Goal: Task Accomplishment & Management: Use online tool/utility

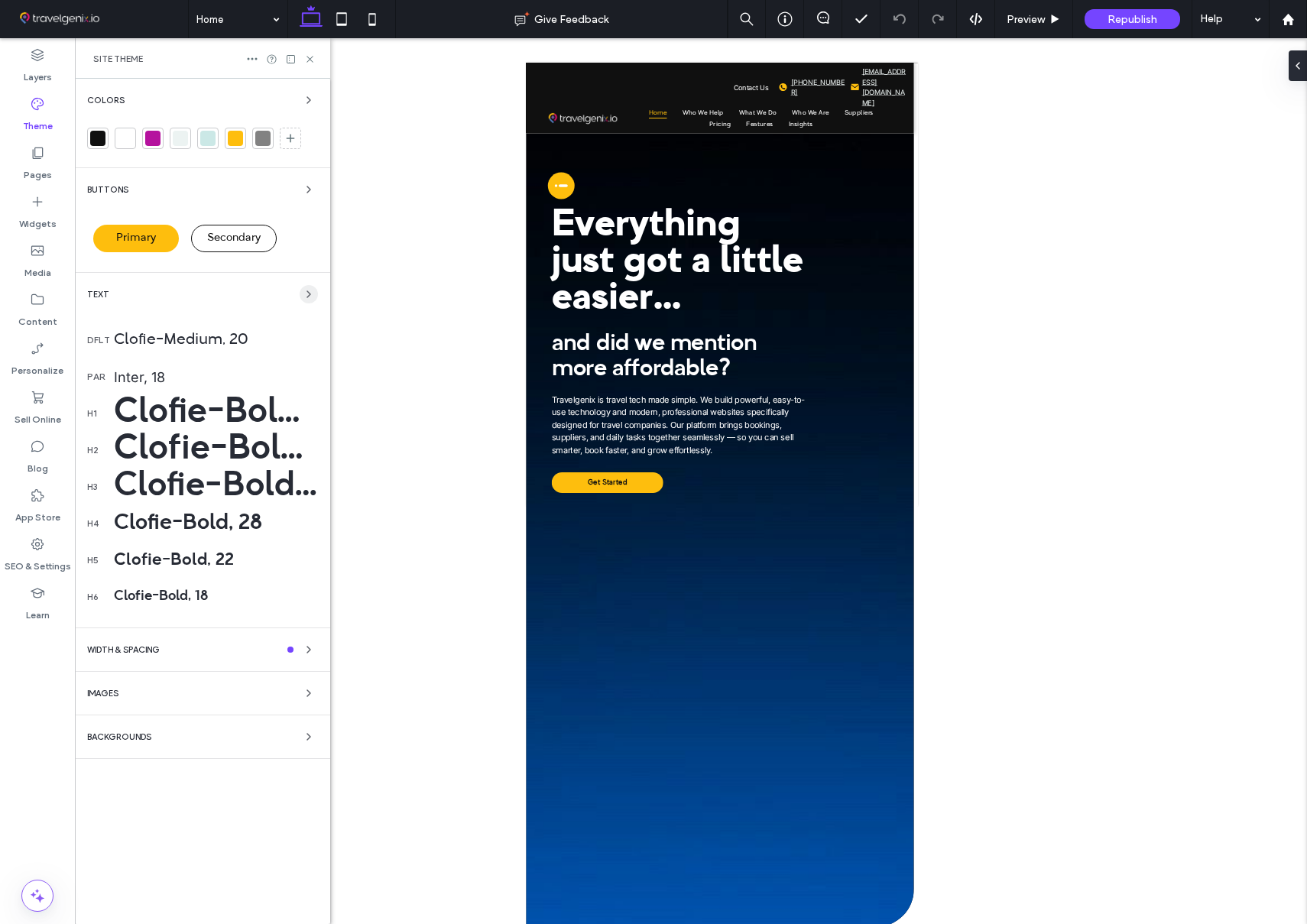
click at [308, 289] on icon "button" at bounding box center [309, 295] width 13 height 13
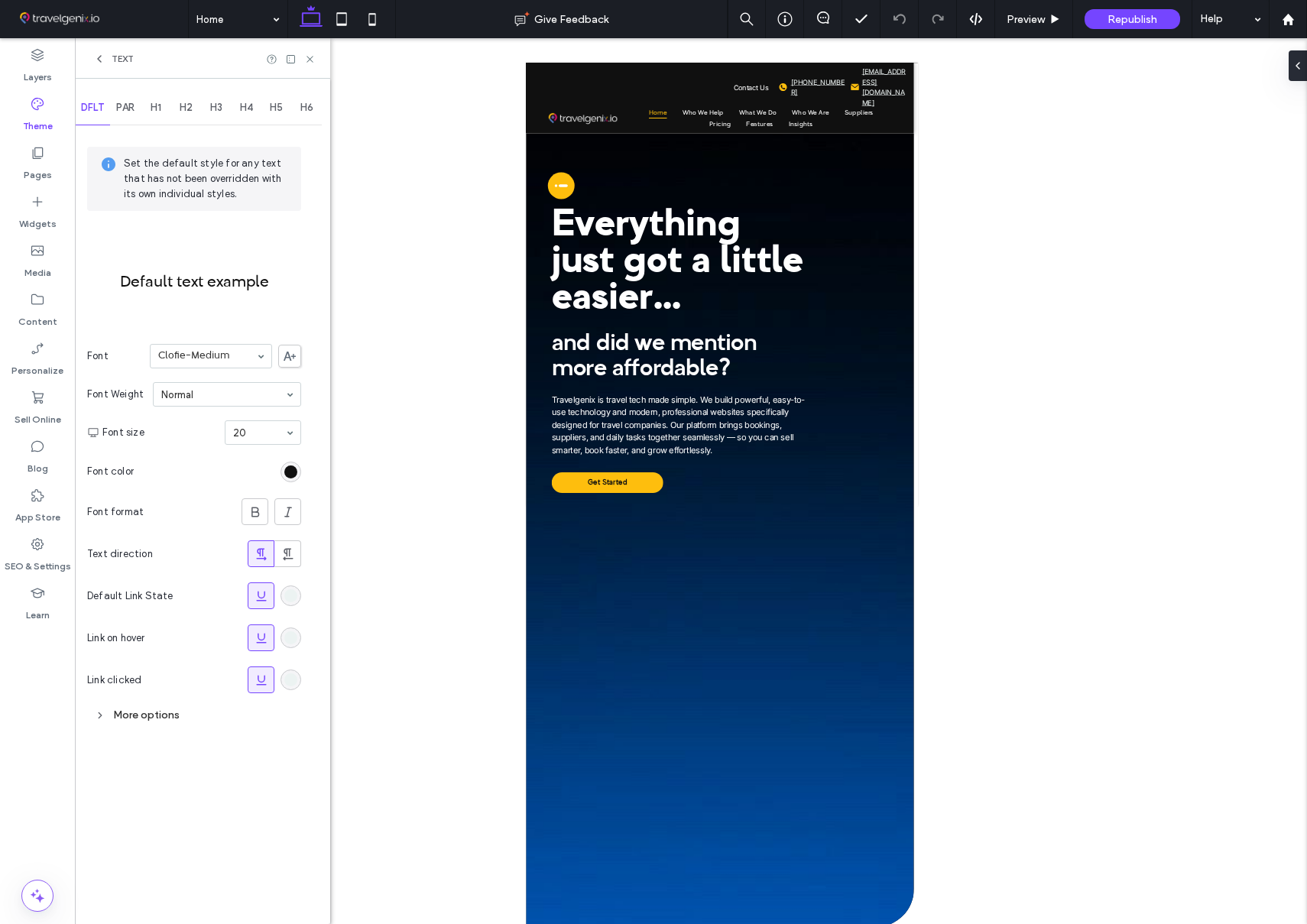
click at [98, 57] on use at bounding box center [99, 59] width 3 height 6
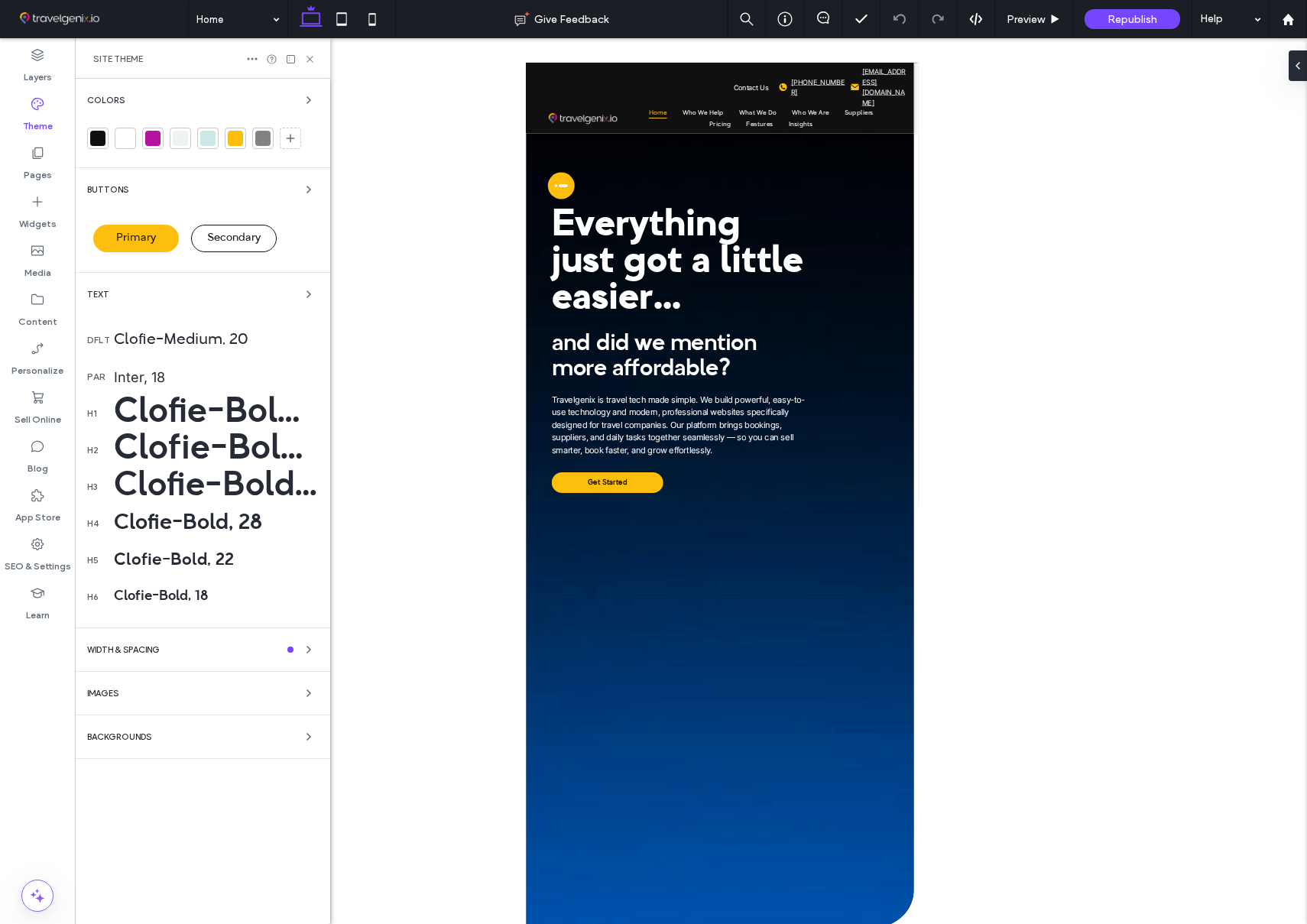
click at [156, 412] on div "Clofie-Bold, 64" at bounding box center [216, 413] width 204 height 38
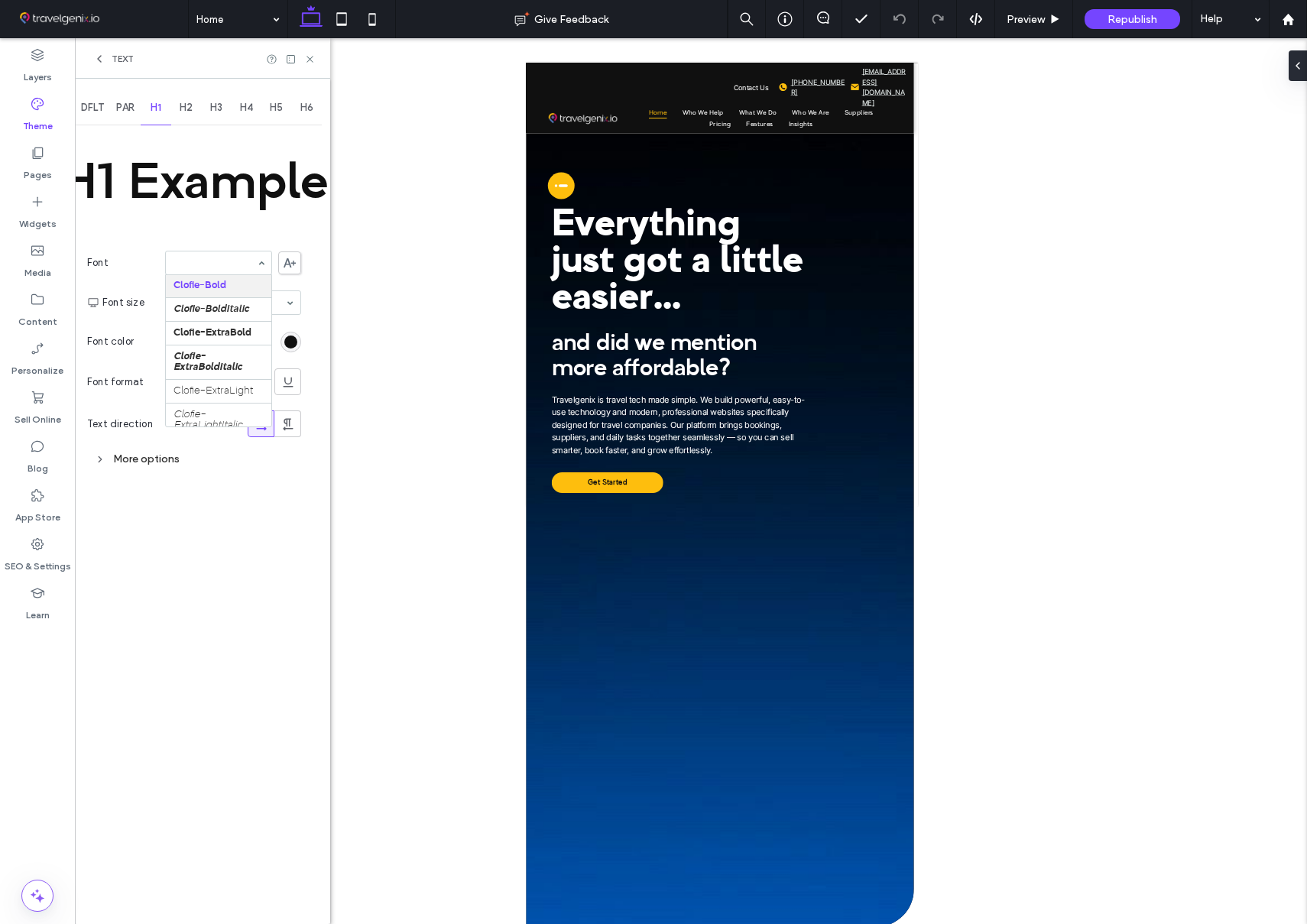
scroll to position [306, 0]
click at [216, 284] on div "Clofie-Bold" at bounding box center [218, 286] width 106 height 23
copy div "Bold"
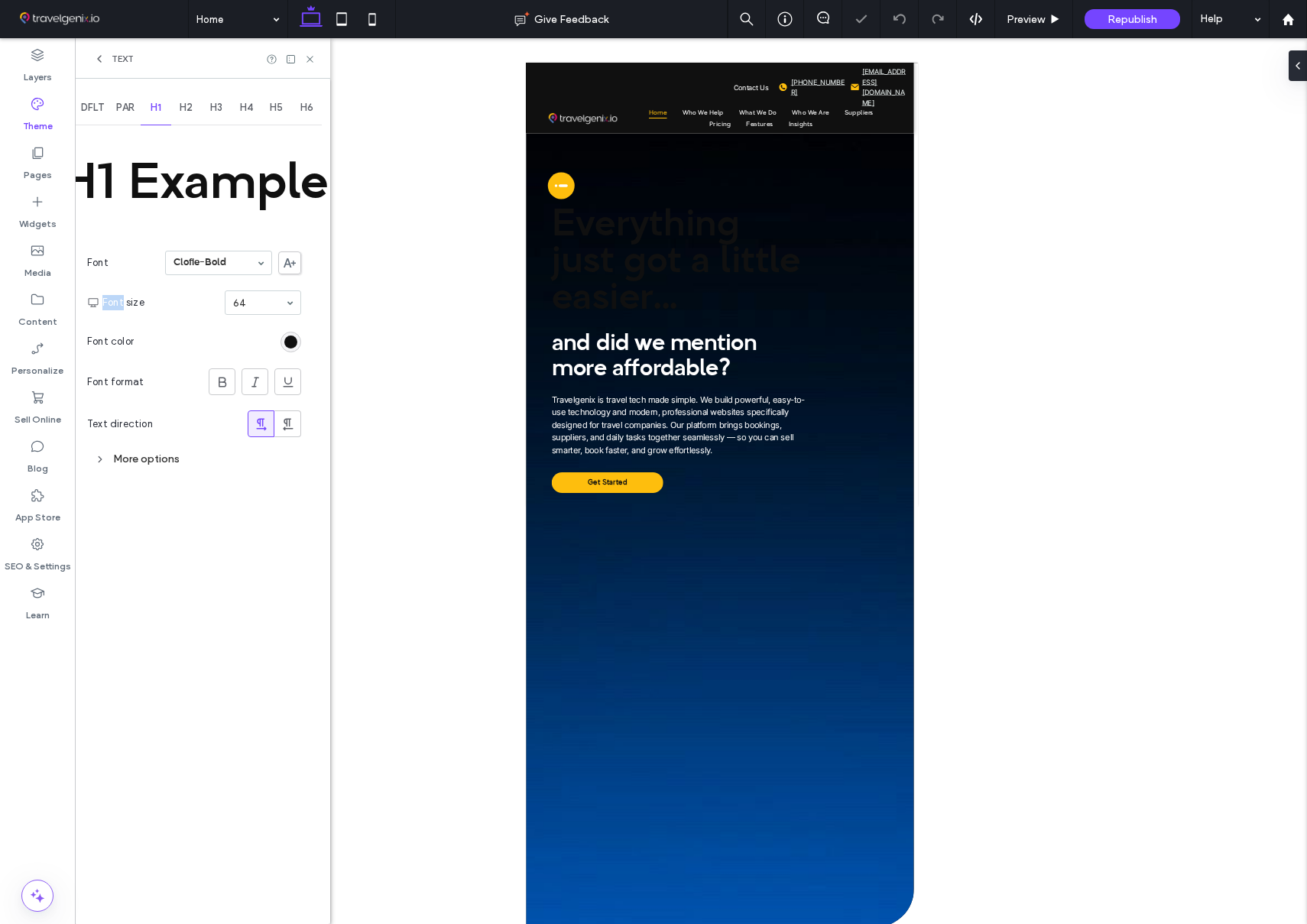
click at [191, 284] on section "Font size 64" at bounding box center [202, 303] width 199 height 40
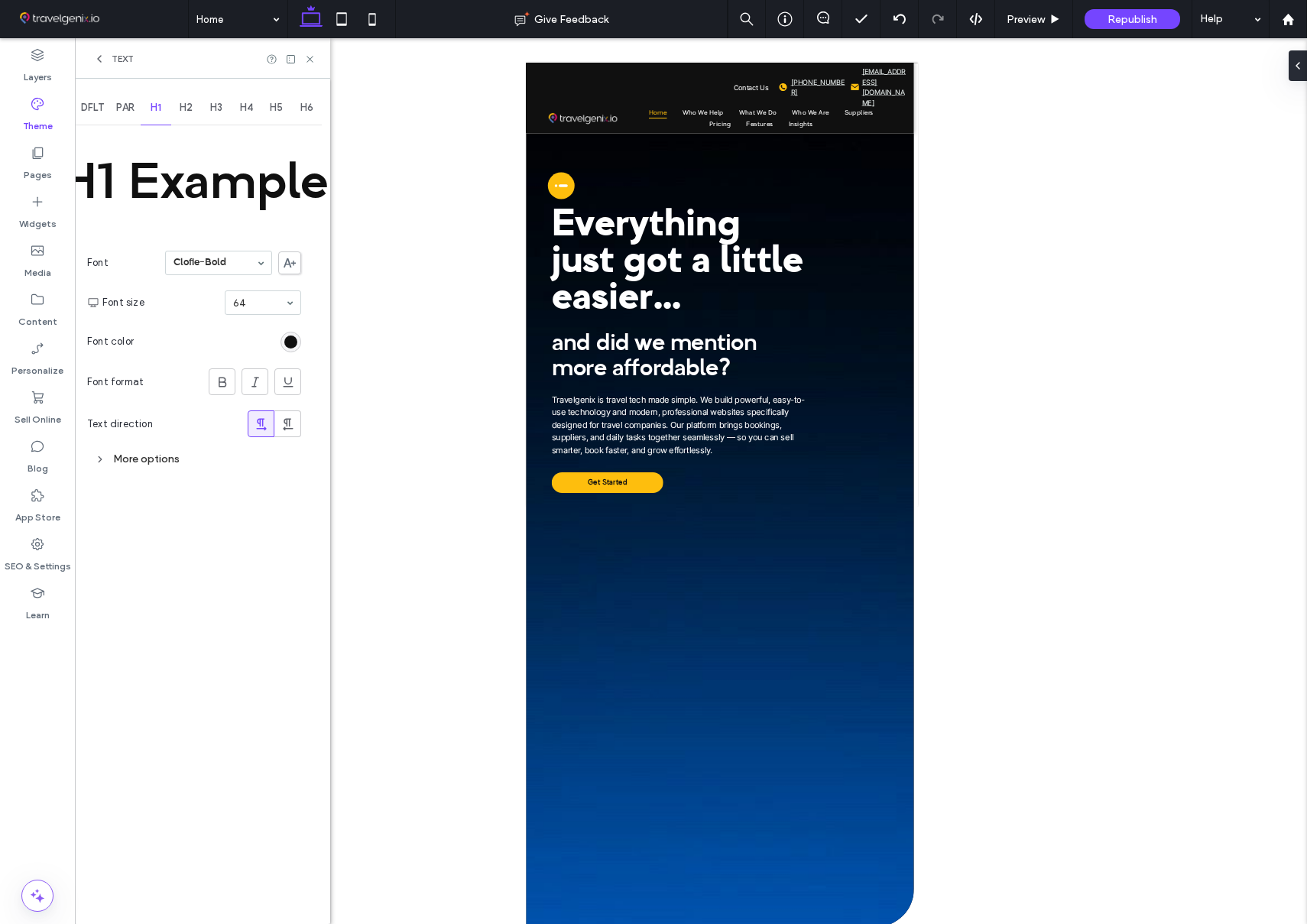
click at [92, 103] on span "DFLT" at bounding box center [92, 108] width 23 height 13
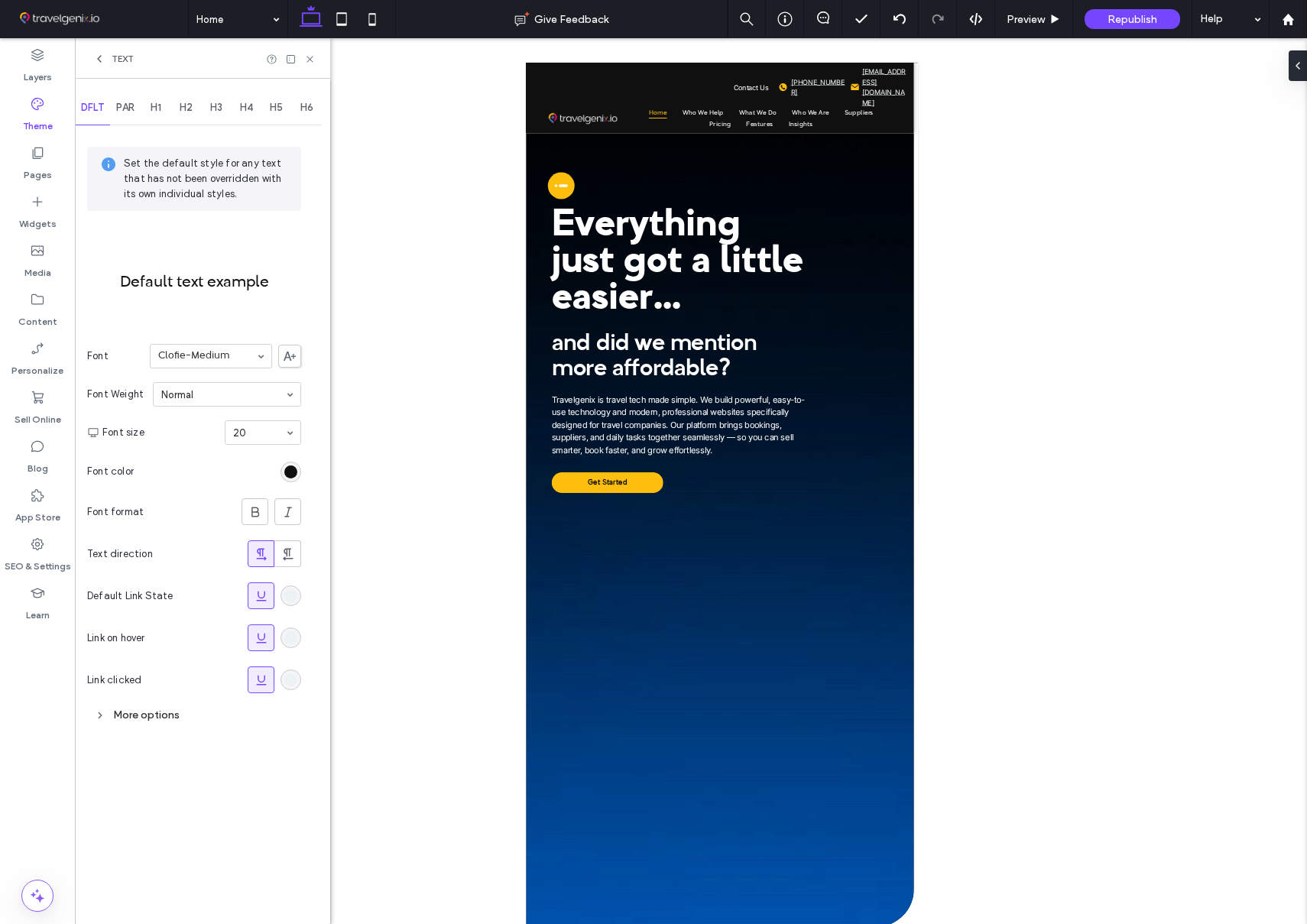
click at [126, 111] on span "PAR" at bounding box center [125, 108] width 18 height 13
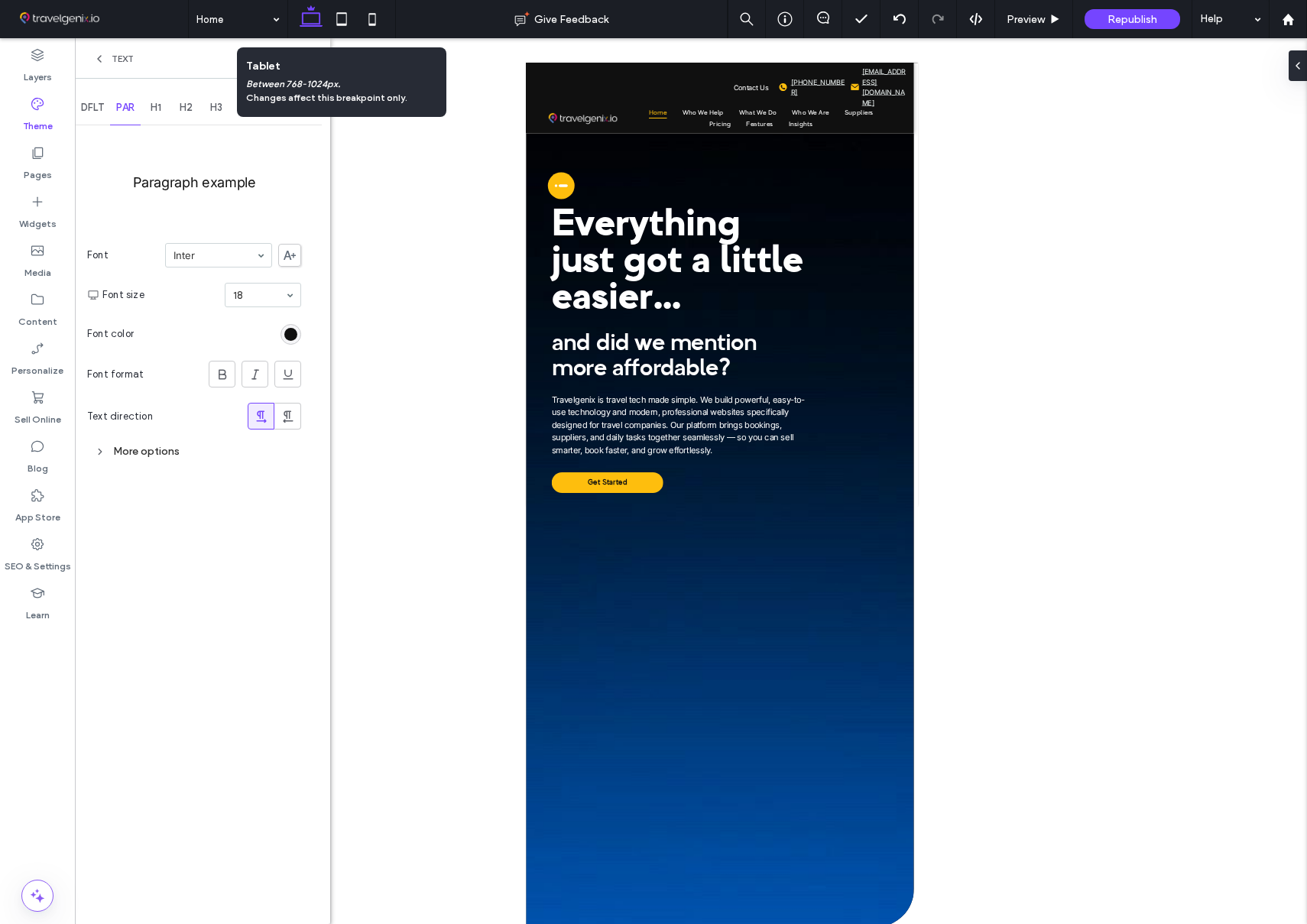
click at [309, 21] on icon at bounding box center [311, 19] width 31 height 31
drag, startPoint x: 427, startPoint y: 71, endPoint x: 308, endPoint y: 56, distance: 119.9
click at [423, 71] on div at bounding box center [819, 481] width 977 height 886
click at [309, 57] on icon at bounding box center [309, 59] width 12 height 12
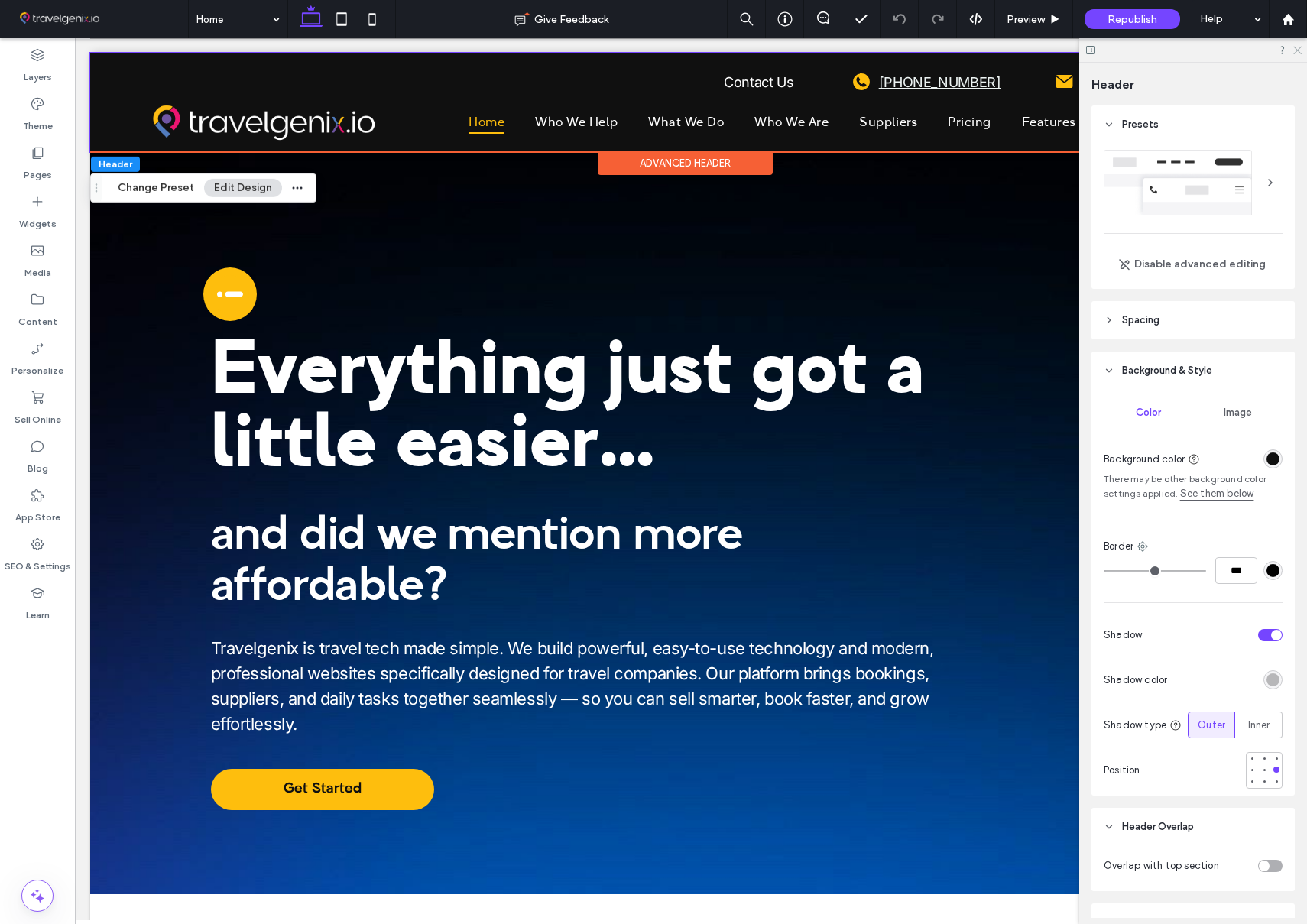
click at [1298, 48] on icon at bounding box center [1297, 49] width 10 height 10
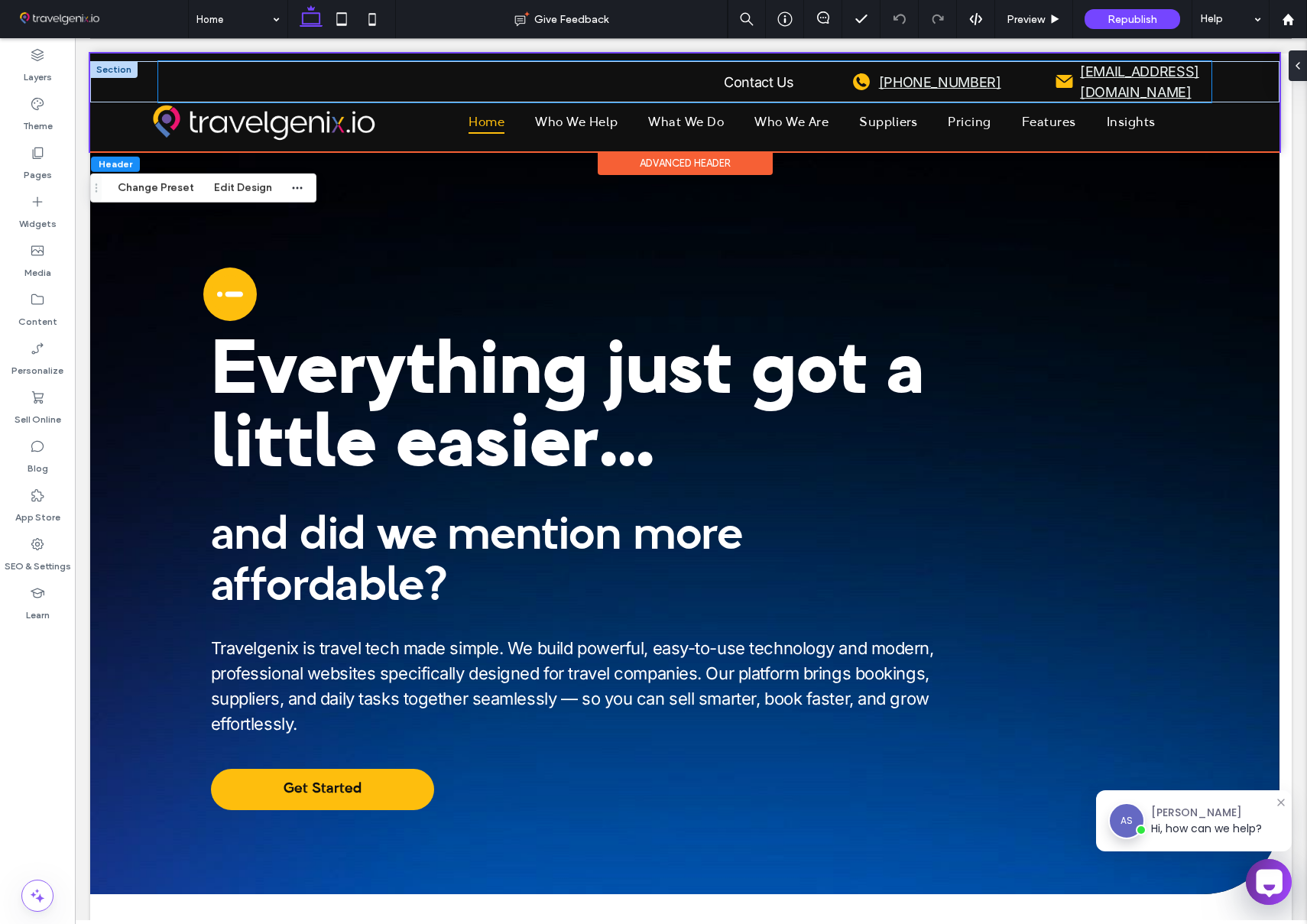
click at [679, 80] on div "Contact Us A black and white icon of a phone in a circle on a white background.…" at bounding box center [685, 82] width 1054 height 42
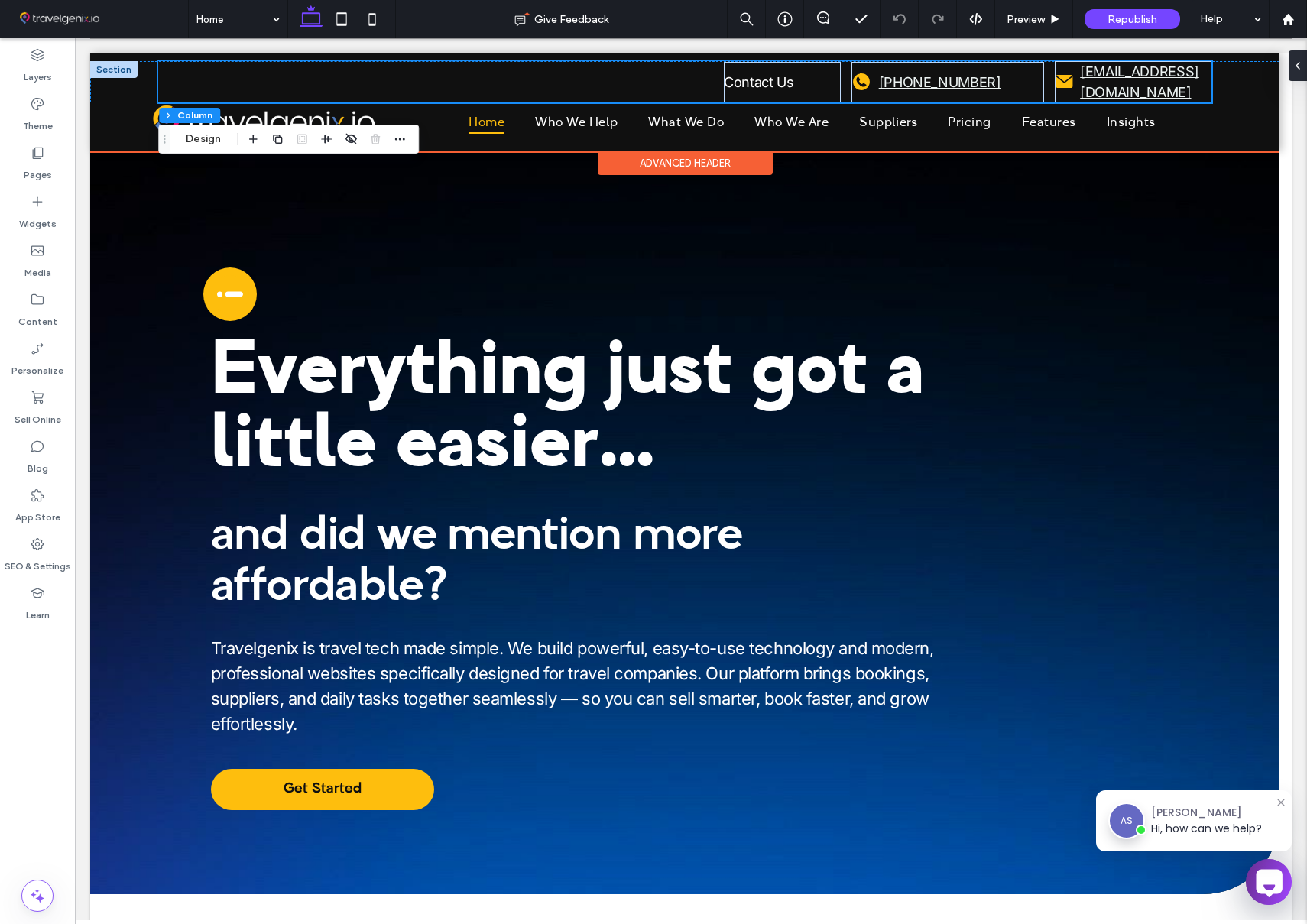
click at [679, 80] on div "Contact Us A black and white icon of a phone in a circle on a white background.…" at bounding box center [685, 82] width 1054 height 42
click at [710, 80] on div "Contact Us A black and white icon of a phone in a circle on a white background.…" at bounding box center [685, 82] width 1054 height 42
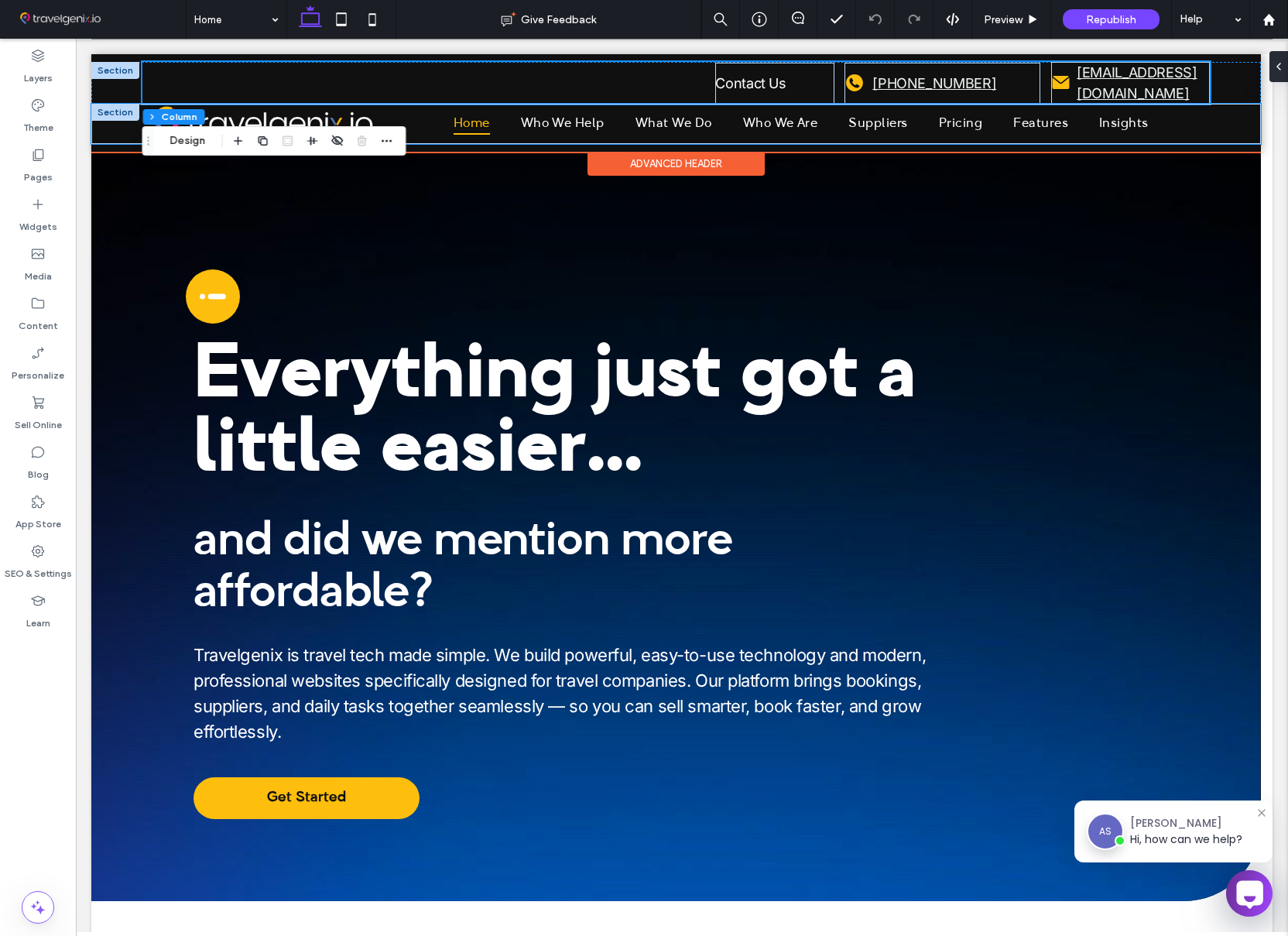
click at [1243, 132] on div "**********" at bounding box center [676, 124] width 1169 height 40
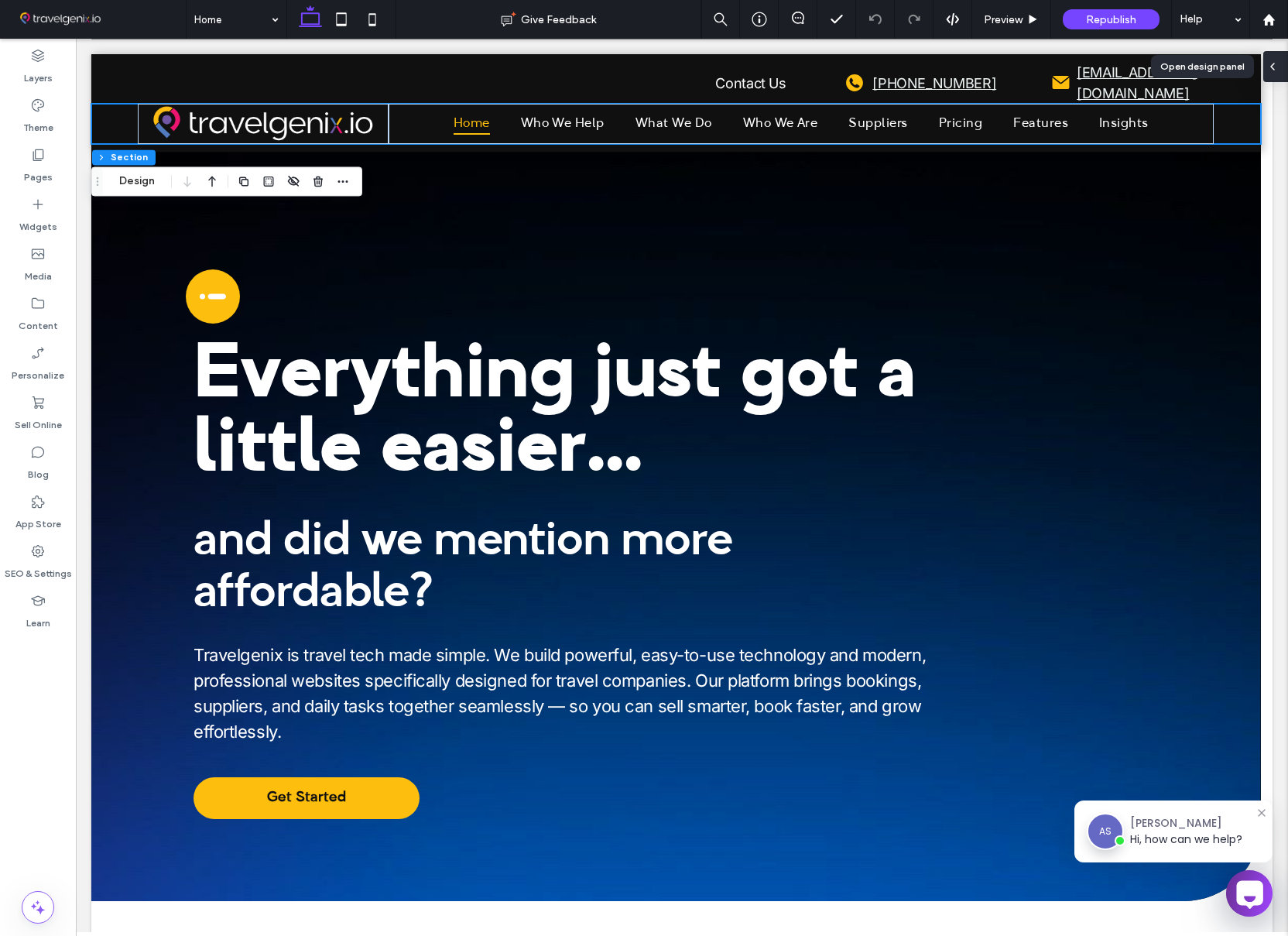
click at [1274, 64] on icon at bounding box center [1272, 67] width 13 height 13
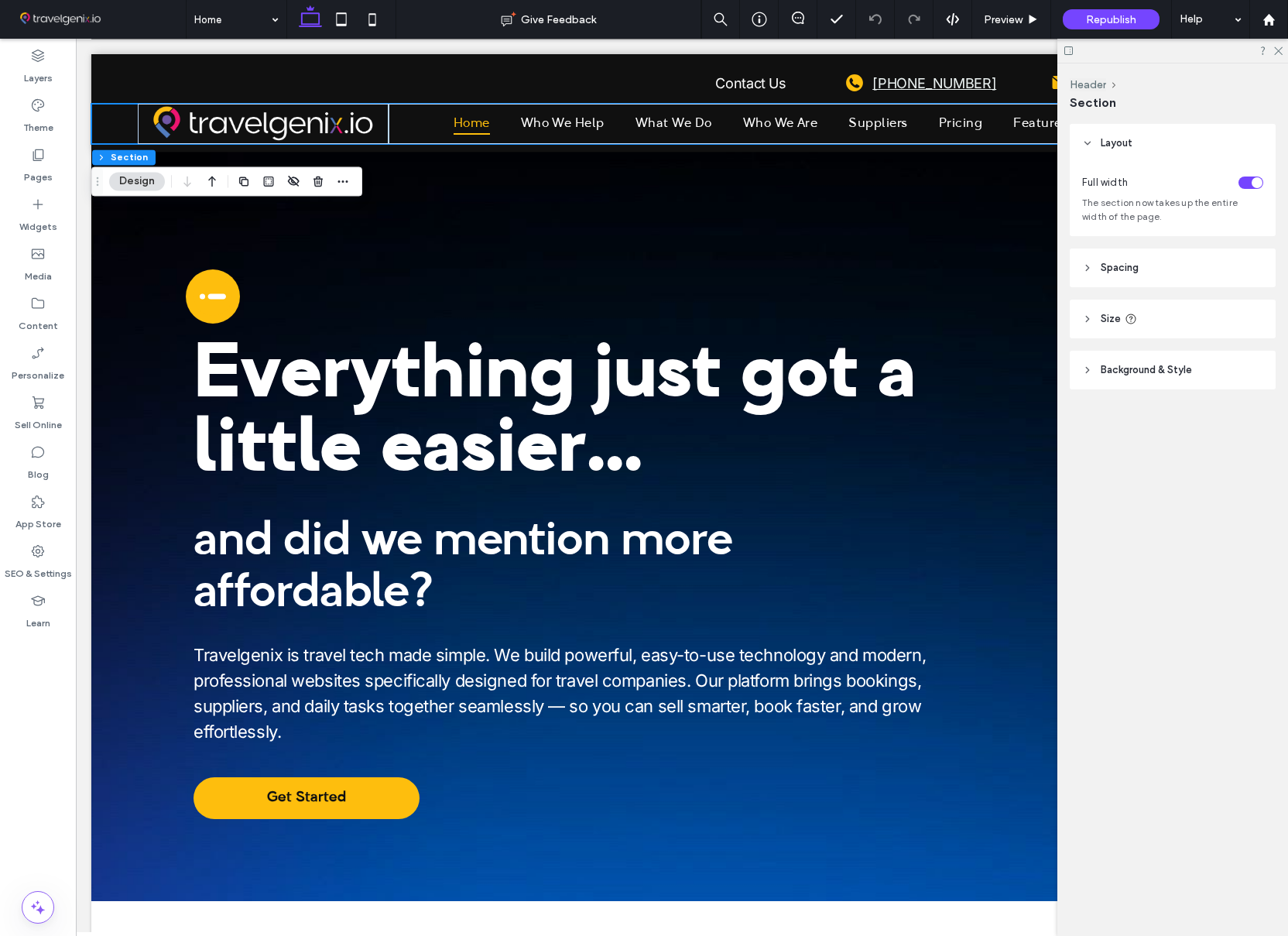
click at [1118, 268] on span "Spacing" at bounding box center [1119, 267] width 38 height 16
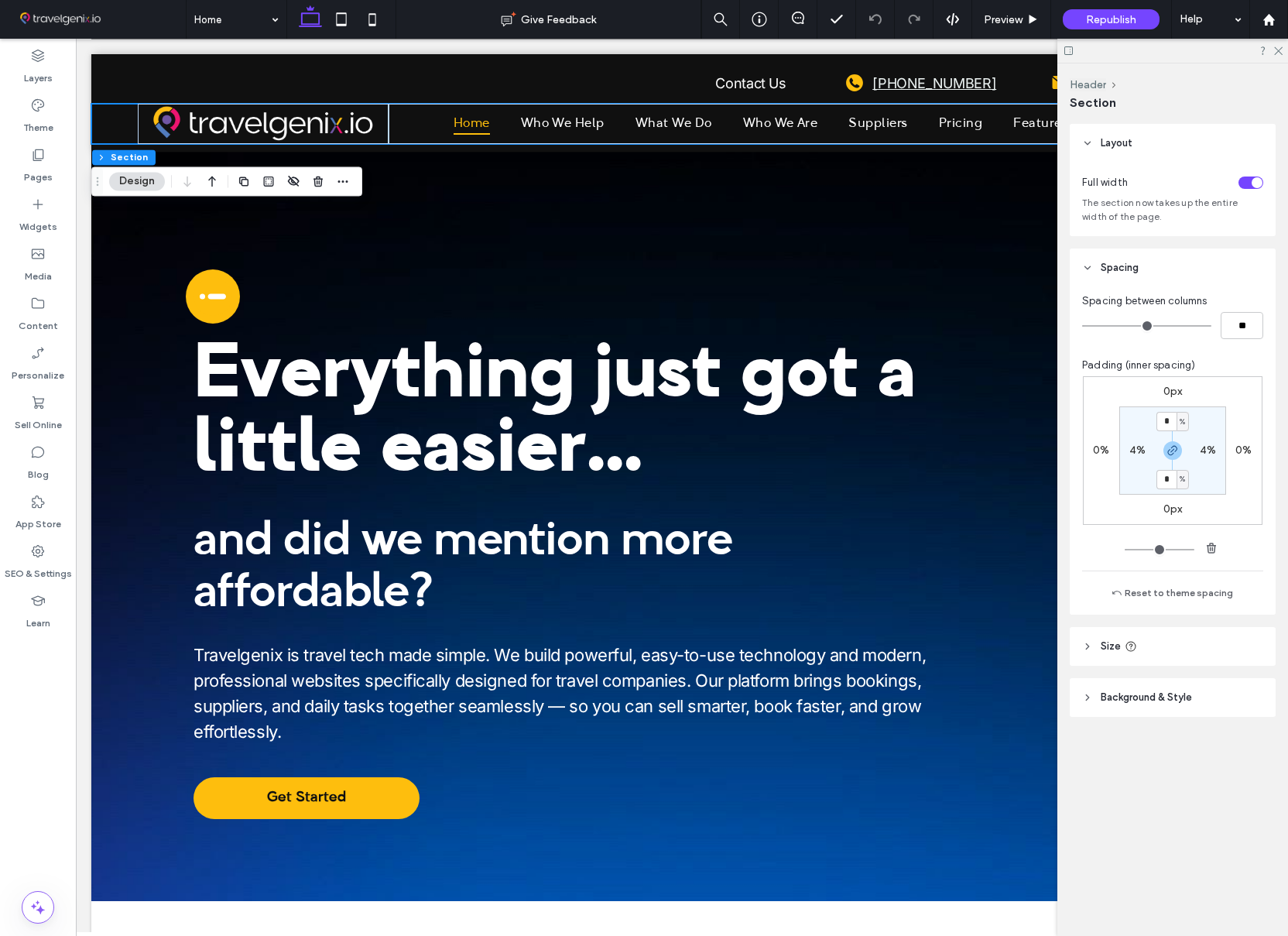
click at [1133, 452] on label "4%" at bounding box center [1137, 450] width 16 height 13
type input "*"
click at [1202, 451] on input "*" at bounding box center [1201, 450] width 20 height 19
type input "*"
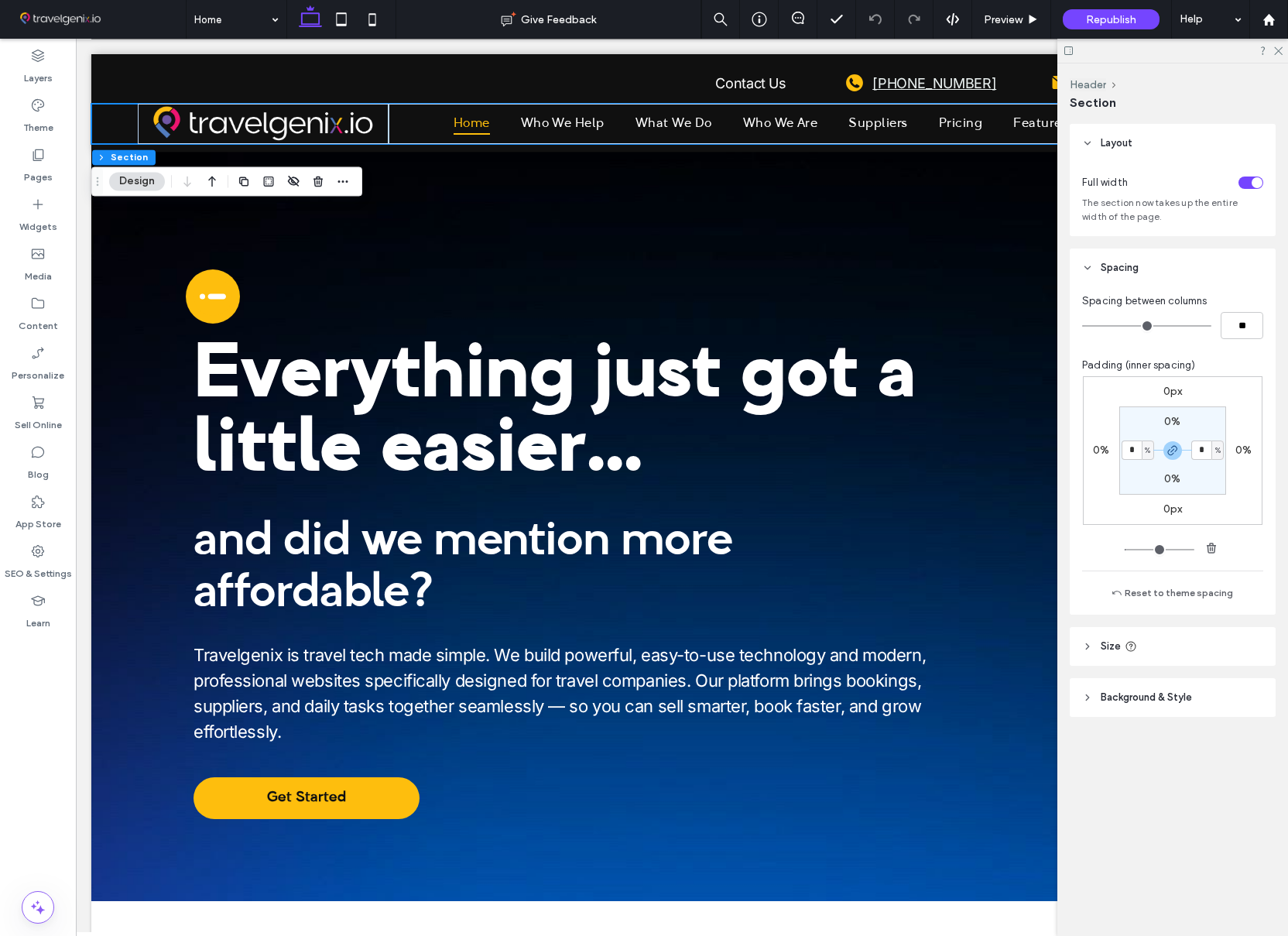
type input "*"
click at [1209, 468] on section "0% * % 0% * %" at bounding box center [1172, 451] width 107 height 88
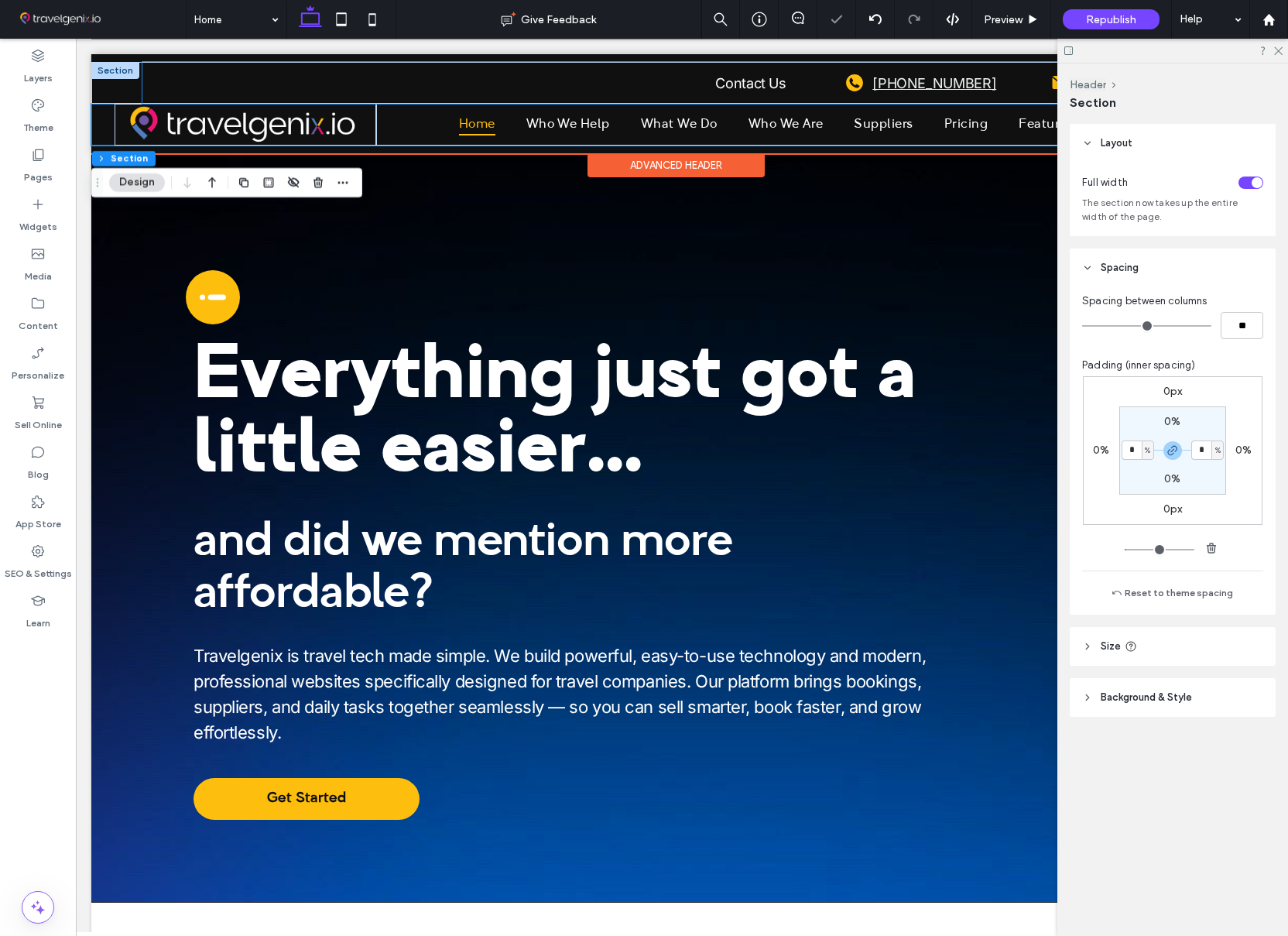
click at [643, 82] on div "Contact Us A black and white icon of a phone in a circle on a white background.…" at bounding box center [676, 83] width 1068 height 42
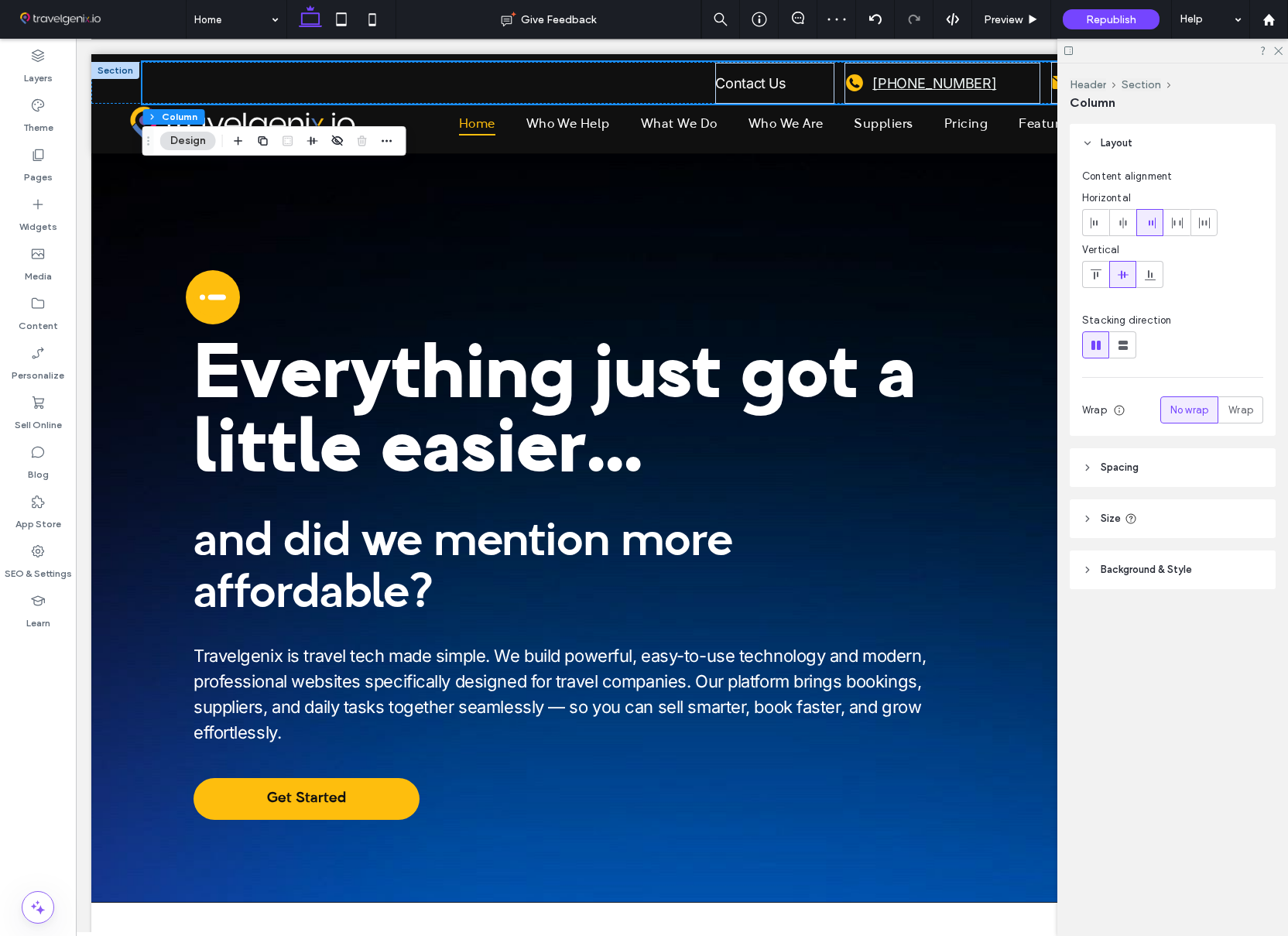
click at [1135, 465] on span "Spacing" at bounding box center [1119, 467] width 38 height 16
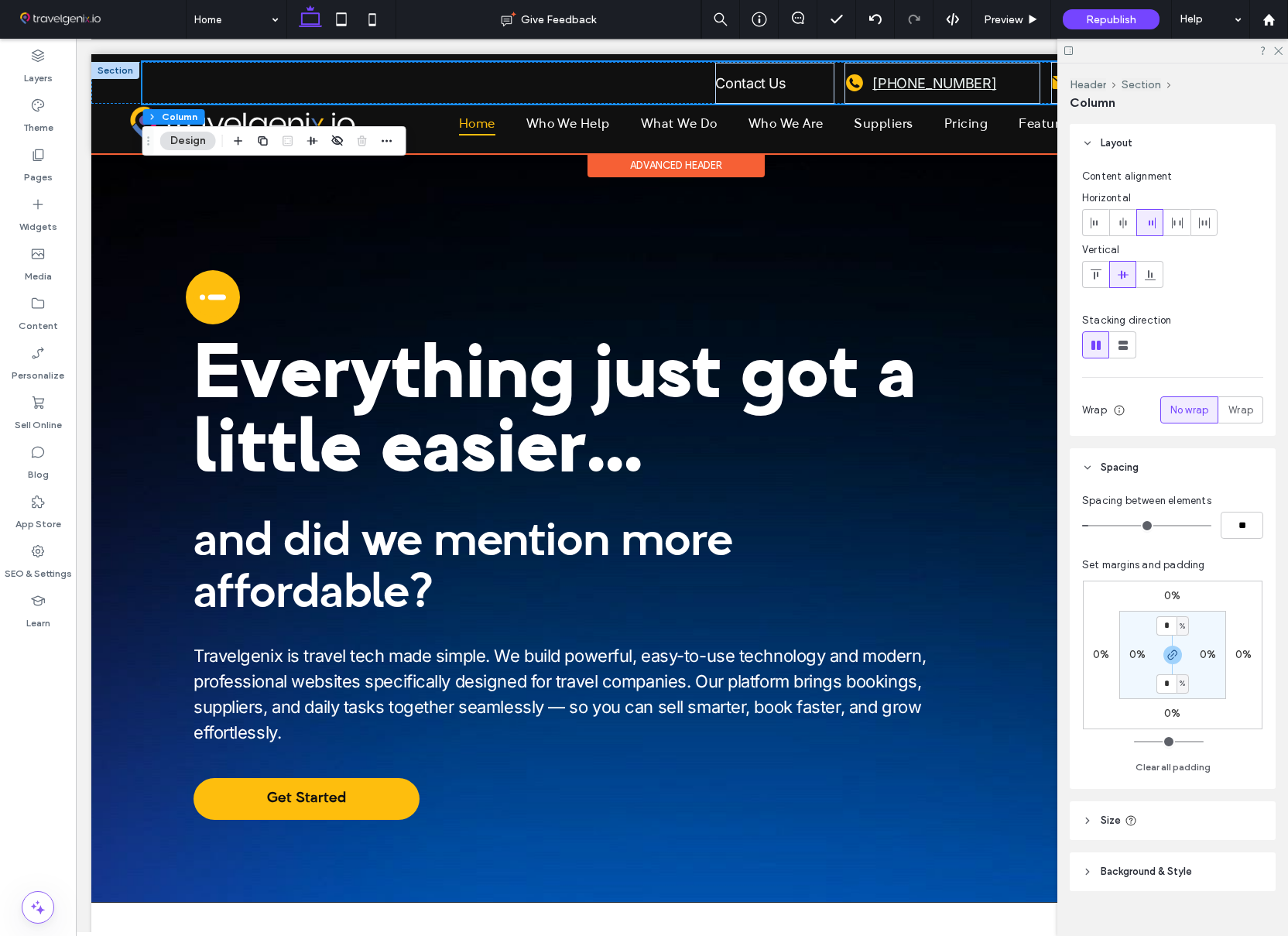
click at [659, 82] on div "Contact Us A black and white icon of a phone in a circle on a white background.…" at bounding box center [676, 83] width 1068 height 42
click at [839, 80] on div "Contact Us A black and white icon of a phone in a circle on a white background.…" at bounding box center [676, 83] width 1068 height 42
click at [720, 67] on div "Contact Us" at bounding box center [774, 82] width 118 height 41
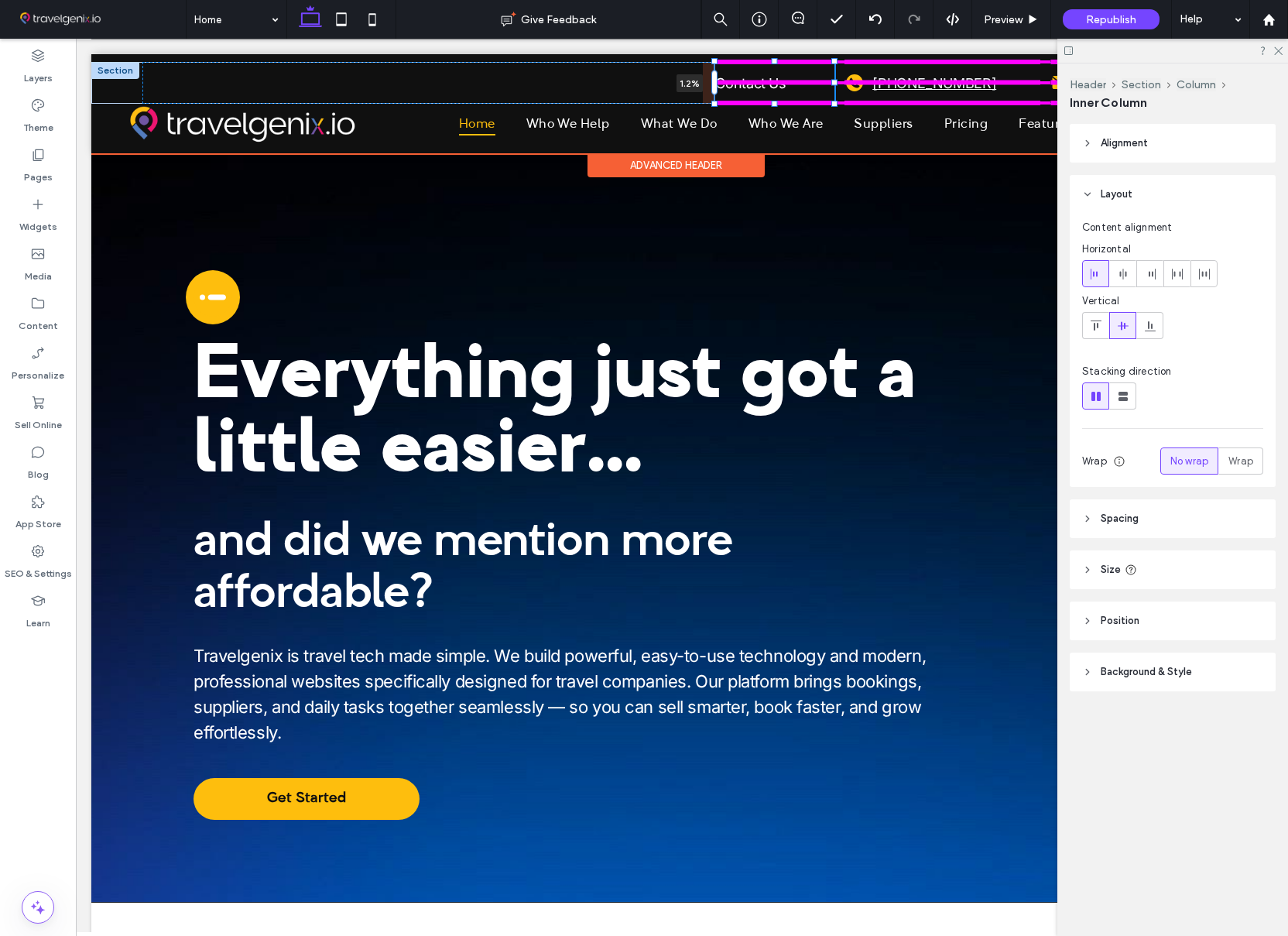
drag, startPoint x: 712, startPoint y: 81, endPoint x: 724, endPoint y: 83, distance: 12.2
click at [724, 83] on div "Contact Us 1.2% A black and white icon of a phone in a circle on a white backgr…" at bounding box center [675, 83] width 1114 height 42
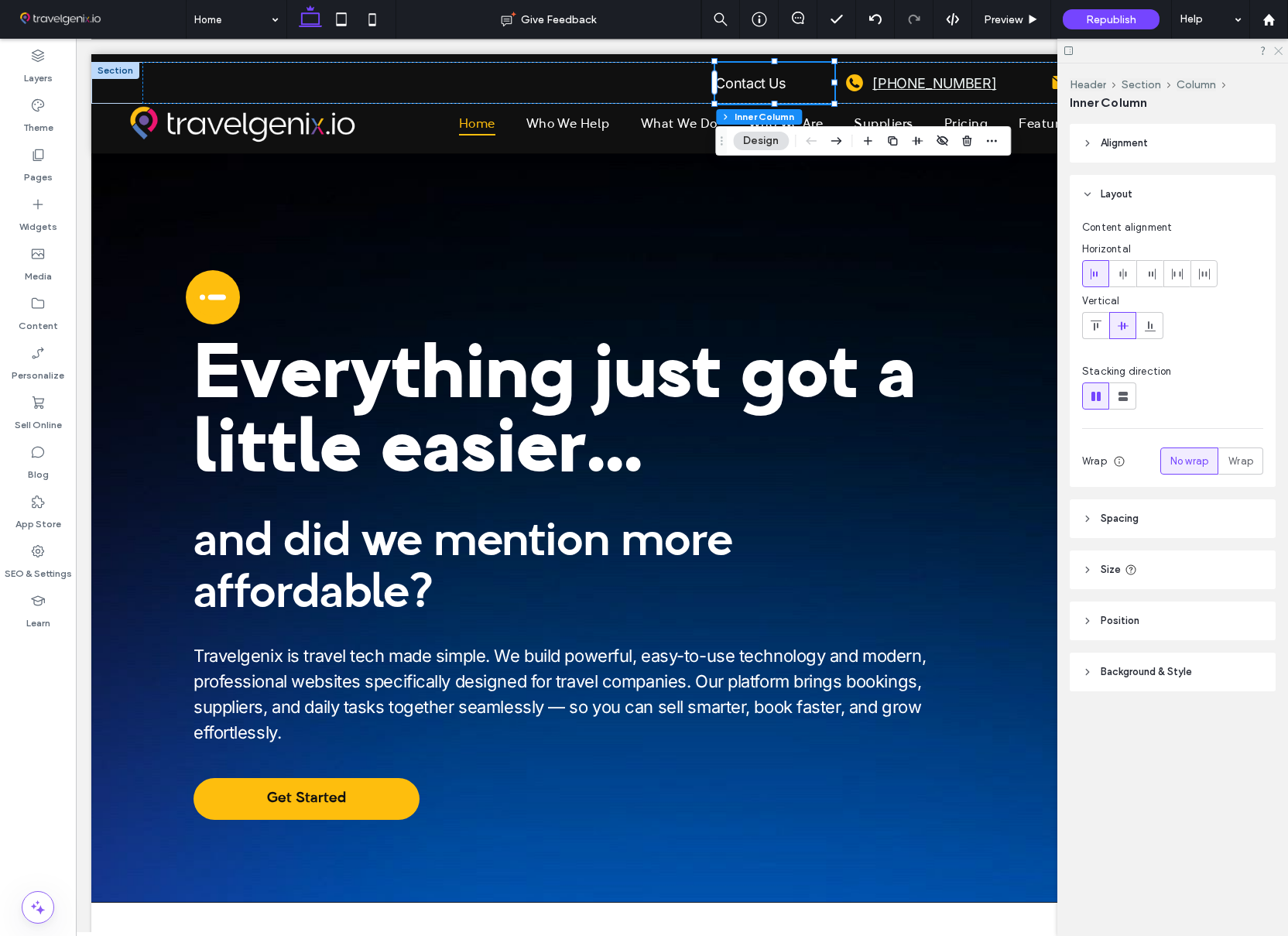
click at [1278, 49] on icon at bounding box center [1277, 49] width 10 height 10
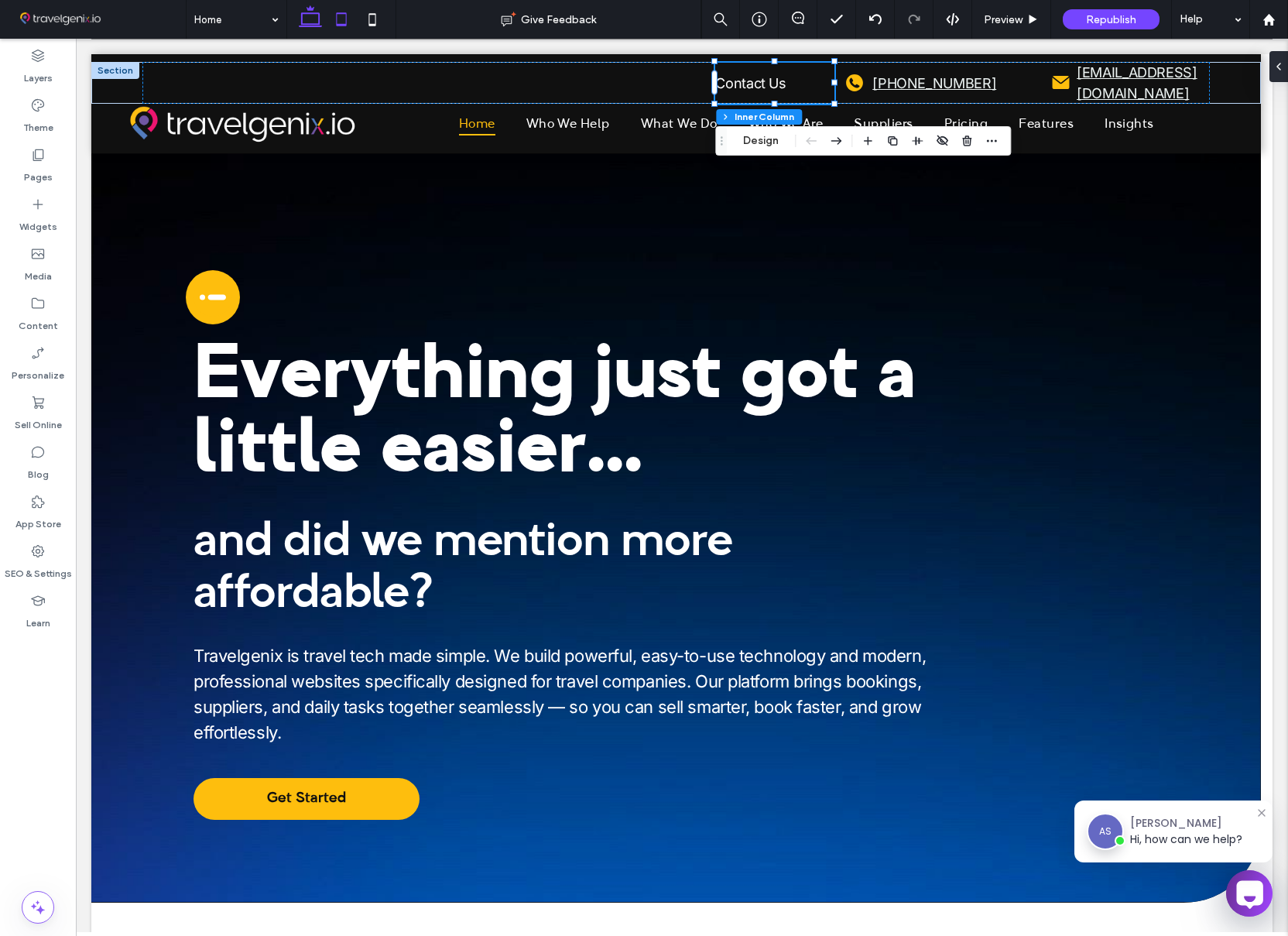
click at [341, 17] on icon at bounding box center [341, 19] width 31 height 31
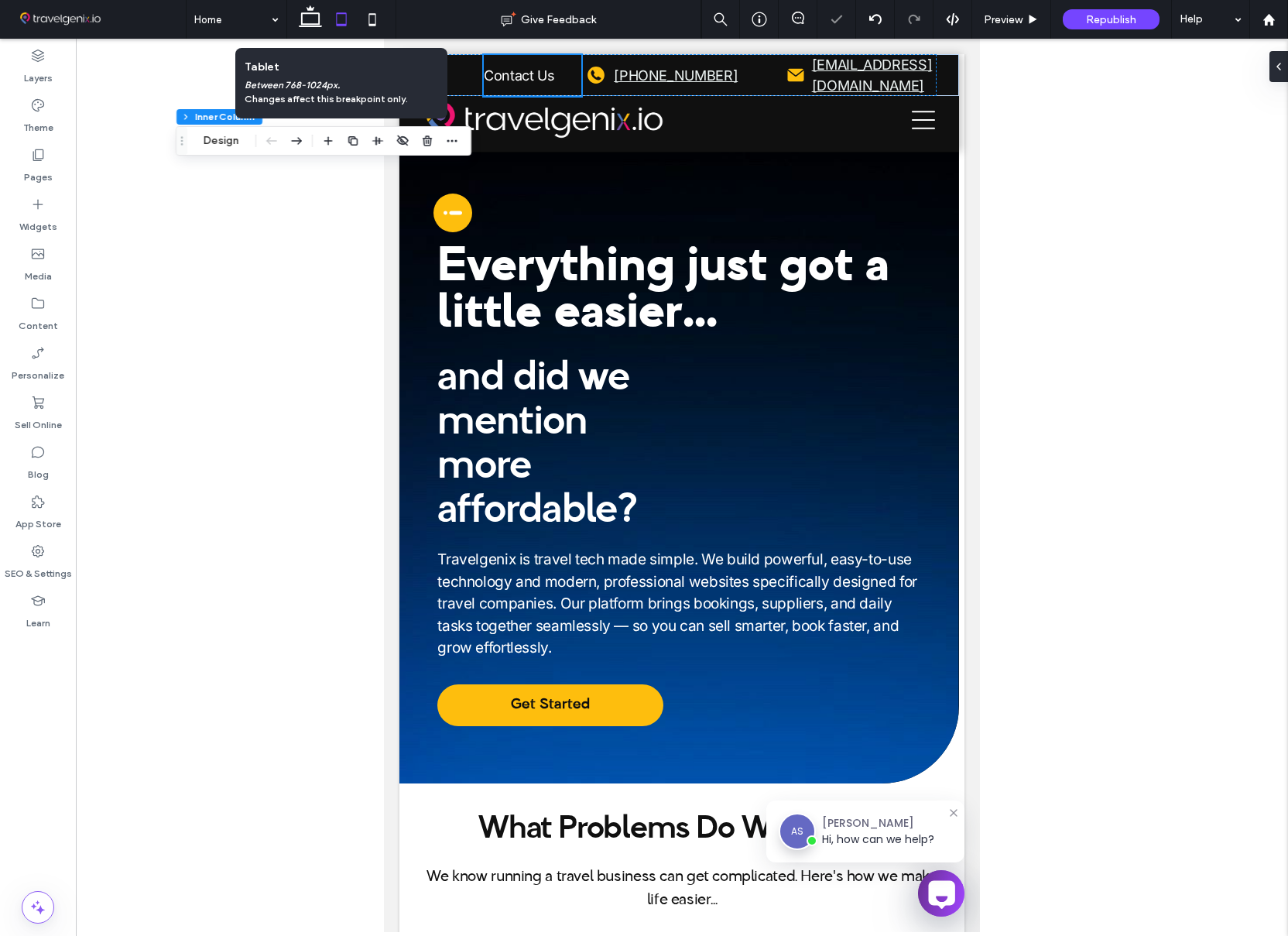
type input "**"
type input "****"
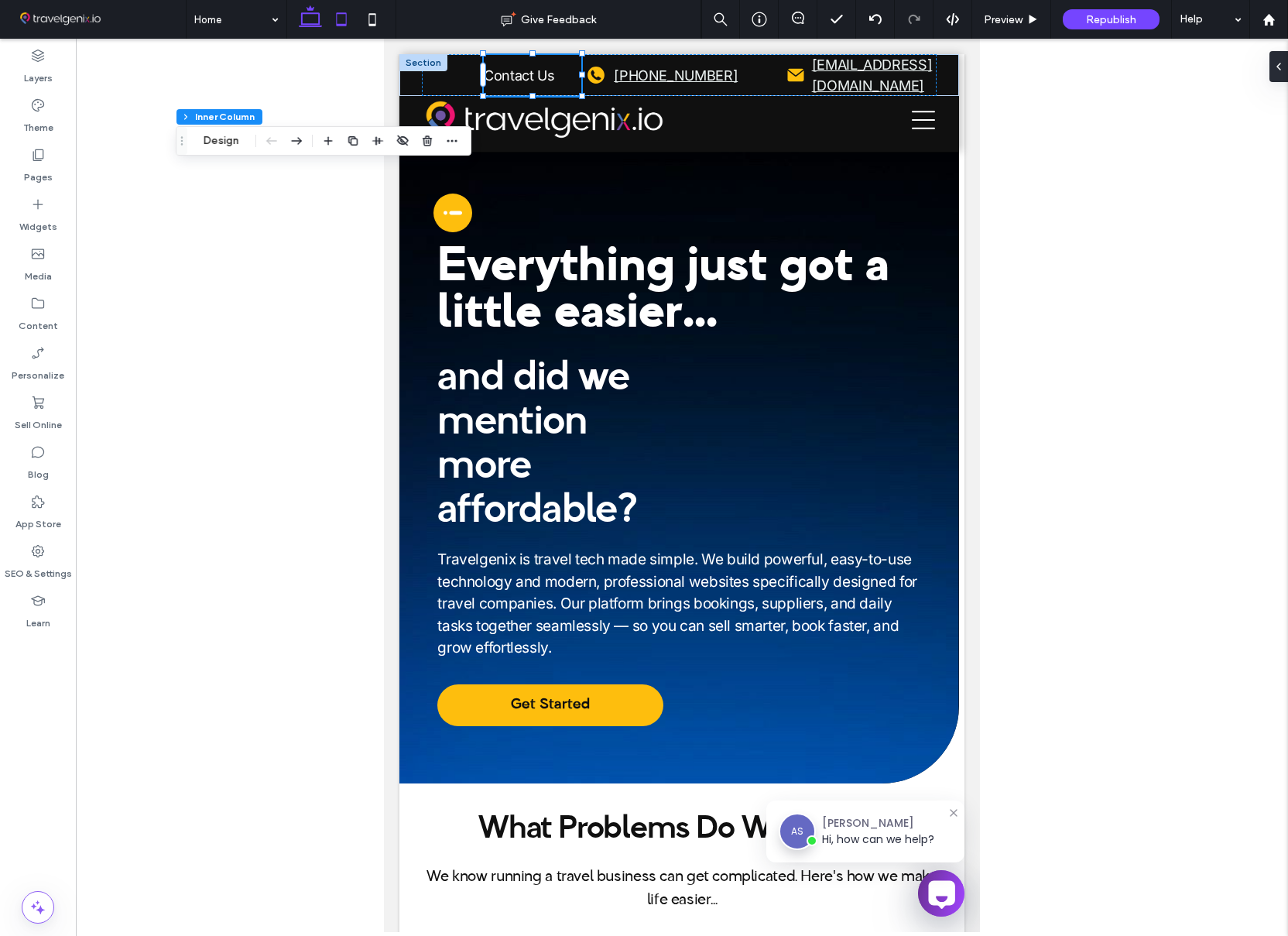
click at [314, 18] on icon at bounding box center [310, 19] width 31 height 31
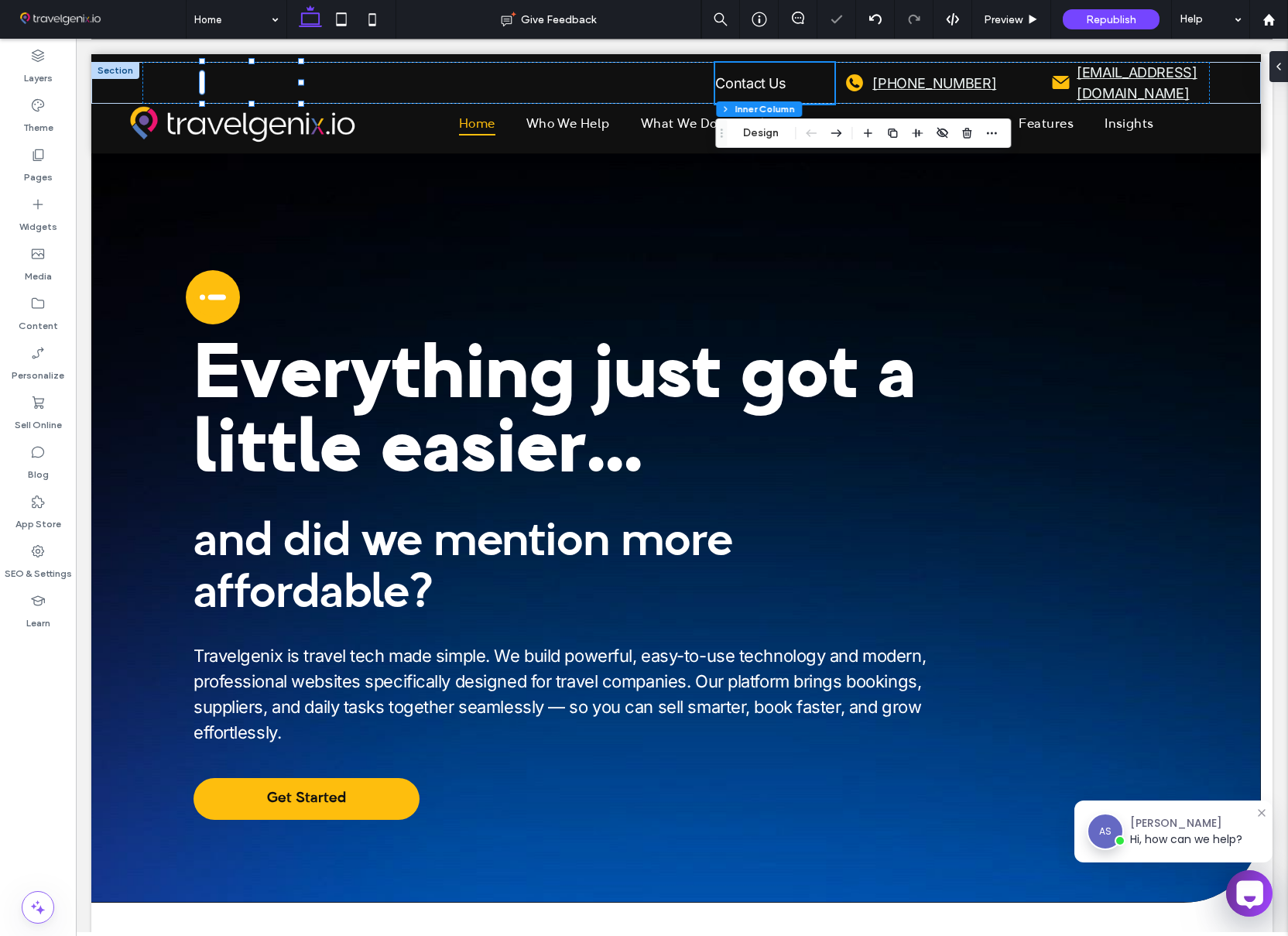
type input "**"
type input "****"
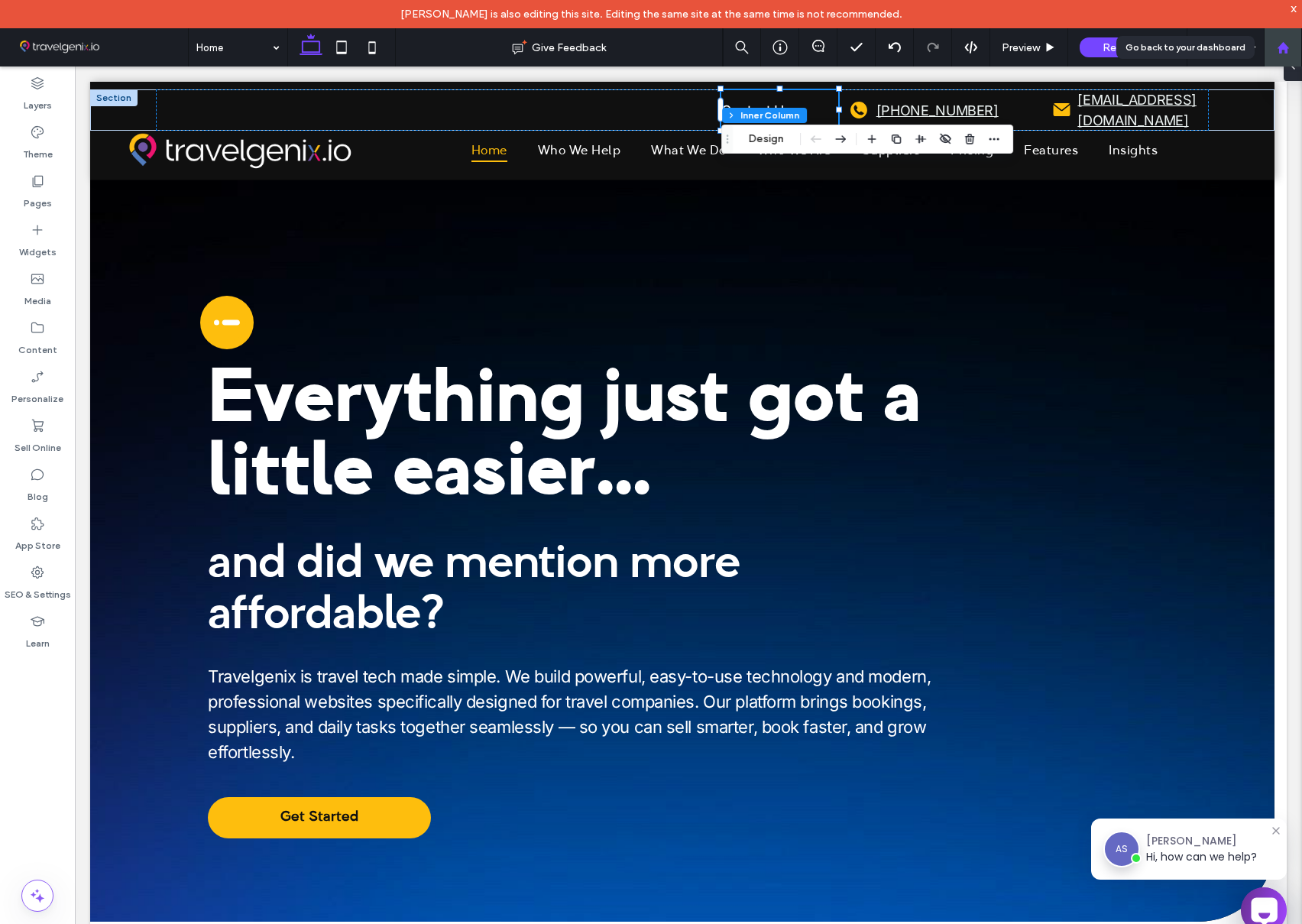
click at [1282, 47] on use at bounding box center [1282, 47] width 12 height 12
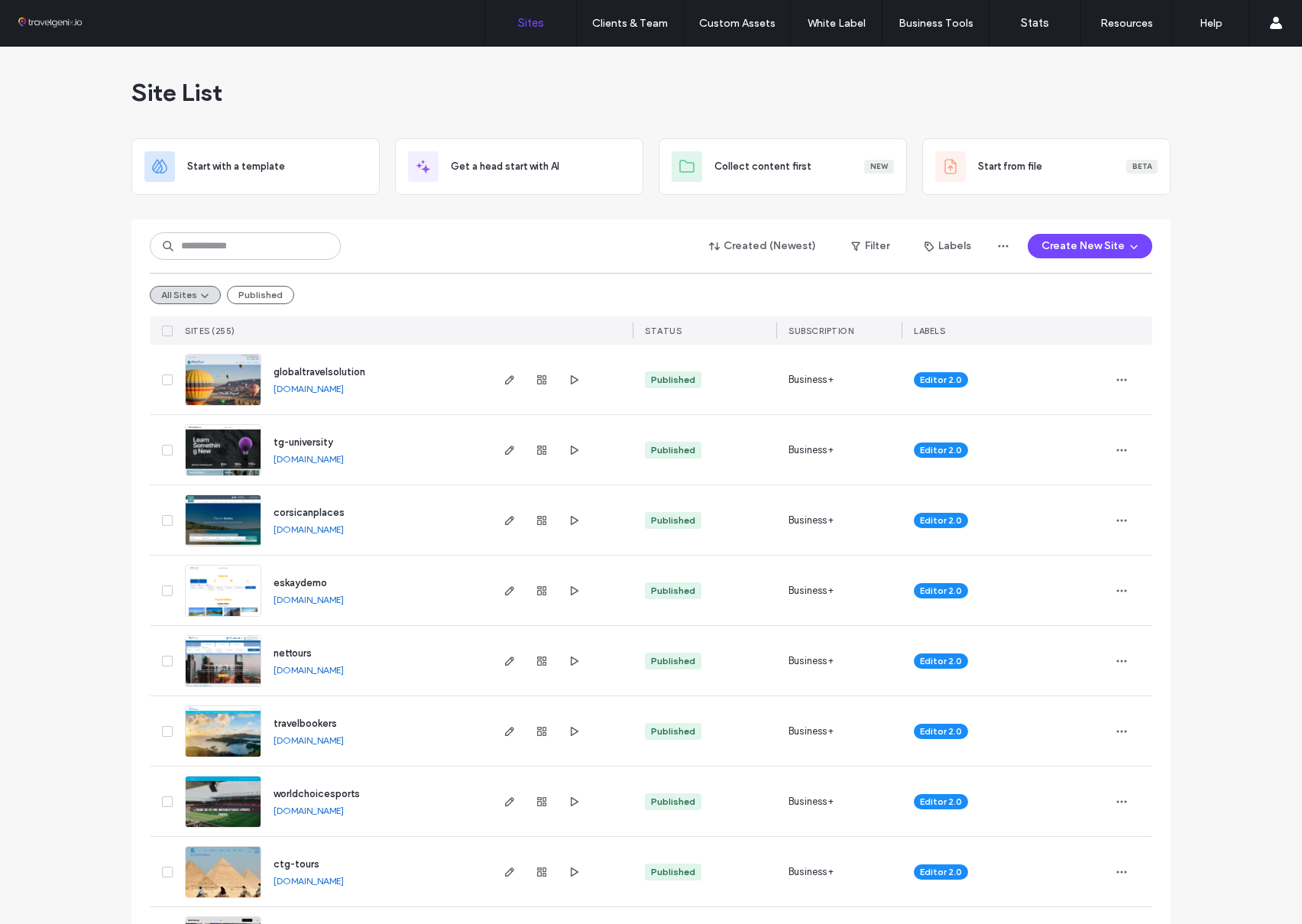
scroll to position [4, 0]
